Goal: Information Seeking & Learning: Learn about a topic

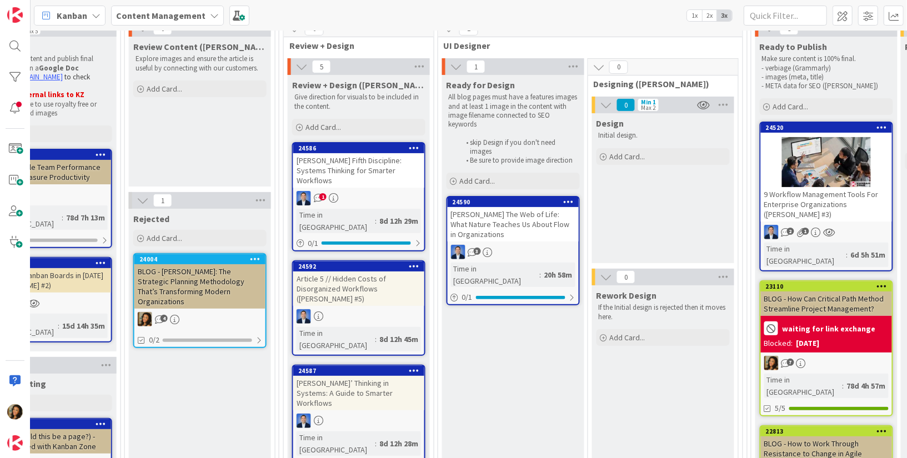
scroll to position [141, 964]
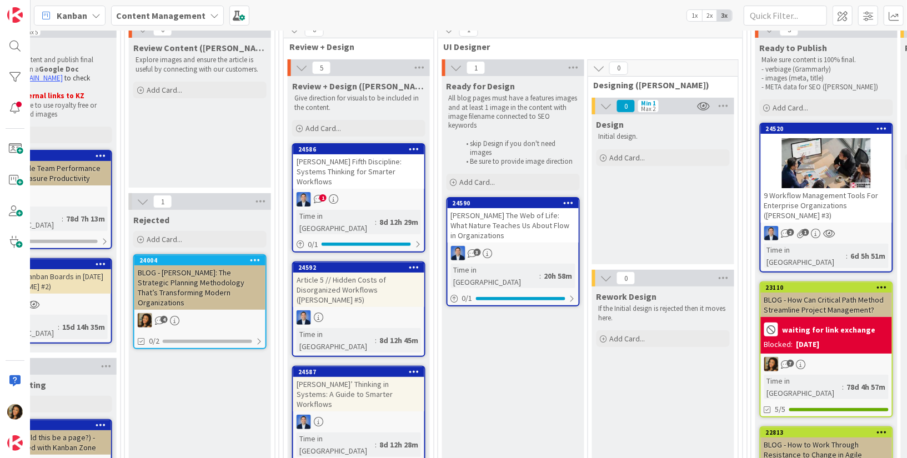
click at [520, 221] on div "Fritjof Capra’s The Web of Life: What Nature Teaches Us About Flow in Organizat…" at bounding box center [513, 225] width 131 height 34
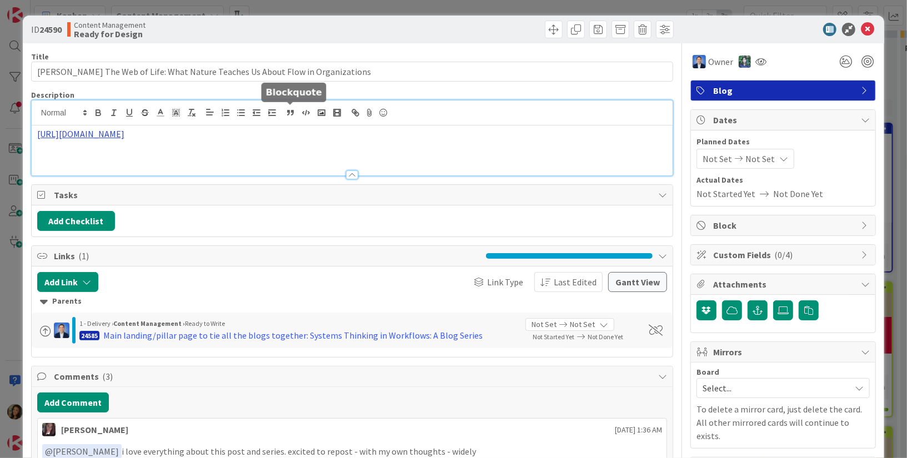
click at [284, 112] on div "https://docs.google.com/document/d/1fRBE0FgSZ3QozrmvkojKcpaehLRoG9MqUjMCTNsKX2c…" at bounding box center [352, 138] width 641 height 75
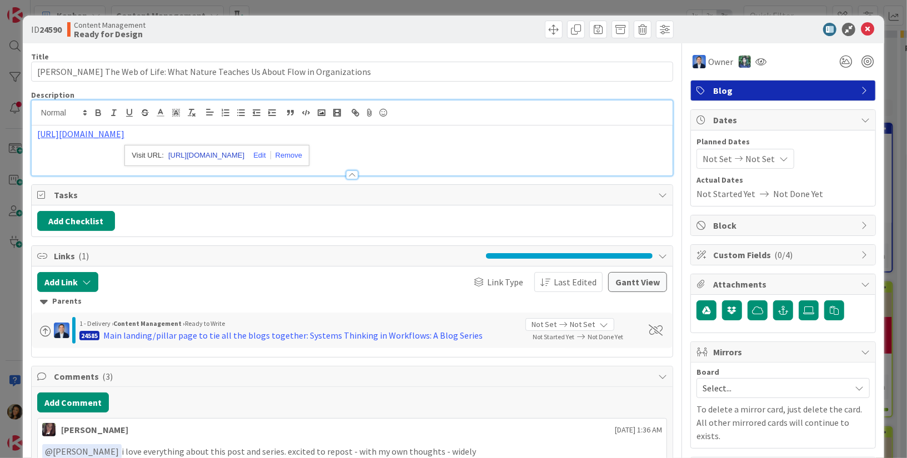
click at [236, 149] on link "https://docs.google.com/document/d/1fRBE0FgSZ3QozrmvkojKcpaehLRoG9MqUjMCTNsKX2c…" at bounding box center [206, 155] width 76 height 14
click at [868, 30] on icon at bounding box center [867, 29] width 13 height 13
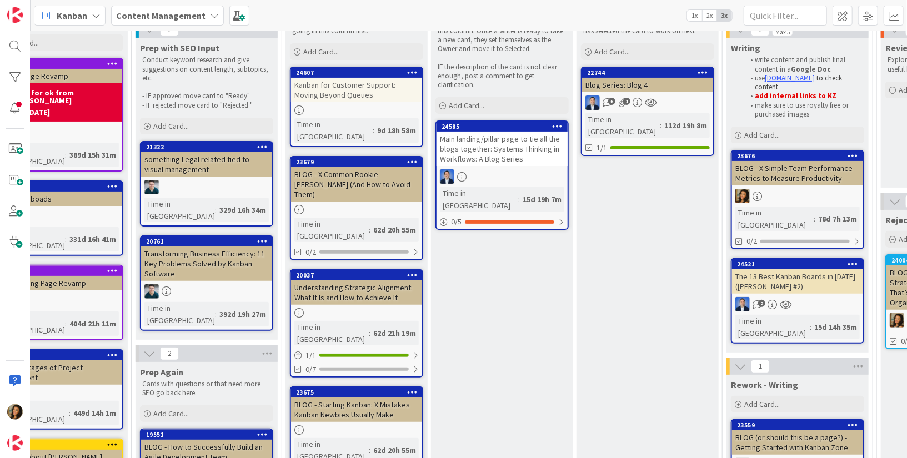
scroll to position [141, 0]
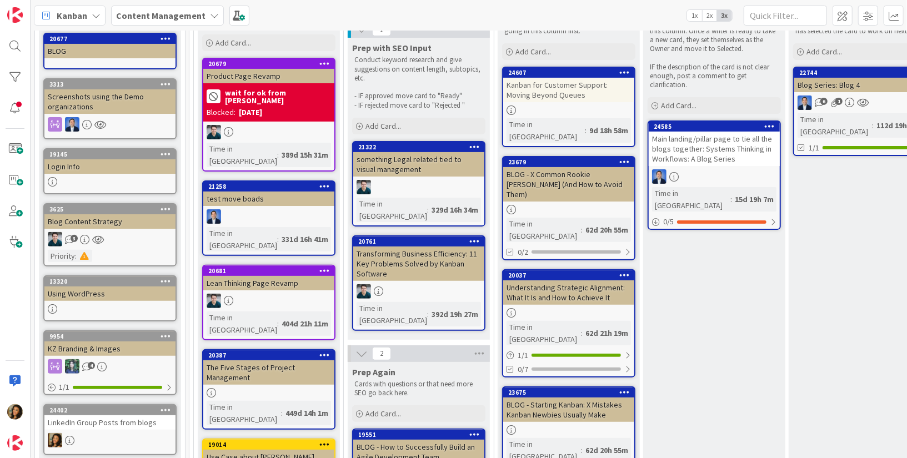
click at [134, 429] on link "24402 LinkedIn Group Posts from blogs" at bounding box center [109, 429] width 133 height 51
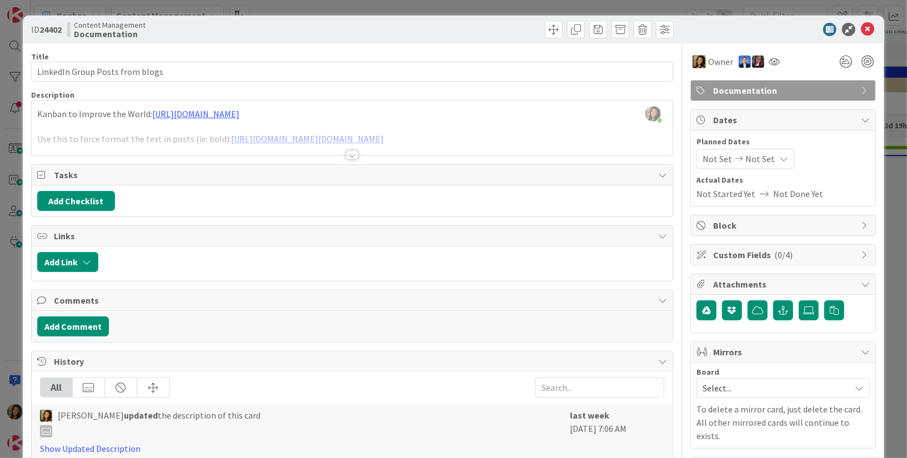
click at [359, 127] on div at bounding box center [352, 141] width 641 height 28
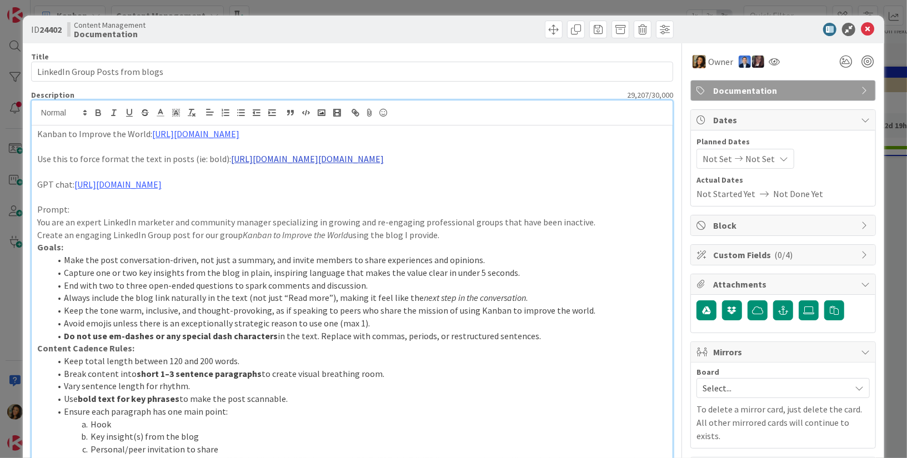
click at [303, 162] on link "https://qaz.wtf/u/convert.cgi" at bounding box center [307, 158] width 153 height 11
click at [288, 183] on link "https://qaz.wtf/u/convert.cgi" at bounding box center [276, 181] width 111 height 14
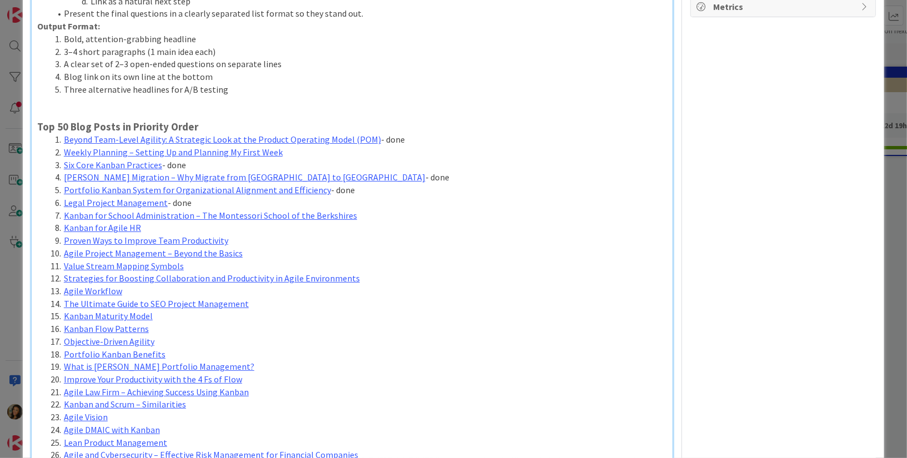
scroll to position [462, 0]
click at [121, 228] on link "Kanban for Agile HR" at bounding box center [102, 227] width 77 height 11
click at [112, 246] on link "https://kanbanzone.com/2024/kanban-for-agile-hr/" at bounding box center [82, 249] width 76 height 14
